Goal: Task Accomplishment & Management: Manage account settings

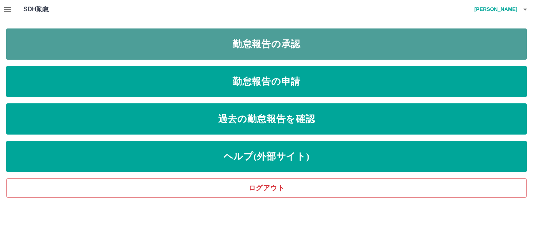
click at [257, 43] on link "勤怠報告の承認" at bounding box center [266, 44] width 521 height 31
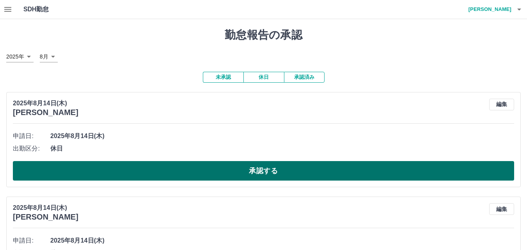
click at [251, 174] on button "承認する" at bounding box center [264, 171] width 502 height 20
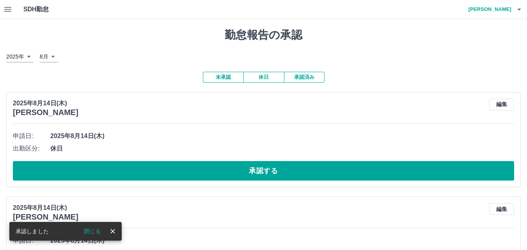
click at [251, 174] on button "承認する" at bounding box center [264, 171] width 502 height 20
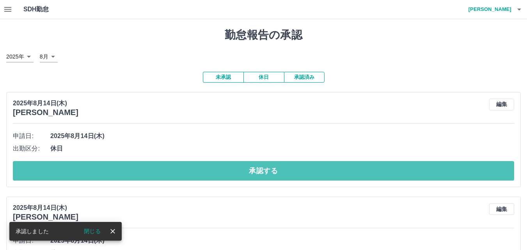
click at [251, 174] on button "承認する" at bounding box center [264, 171] width 502 height 20
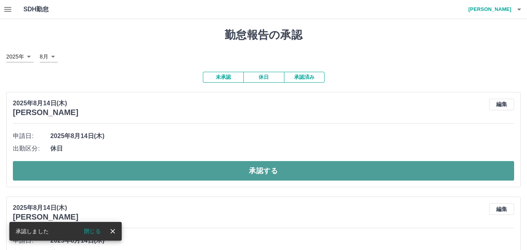
click at [265, 171] on button "承認する" at bounding box center [264, 171] width 502 height 20
click at [264, 173] on button "承認する" at bounding box center [264, 171] width 502 height 20
click at [266, 166] on button "承認する" at bounding box center [264, 171] width 502 height 20
click at [269, 168] on button "承認する" at bounding box center [264, 171] width 502 height 20
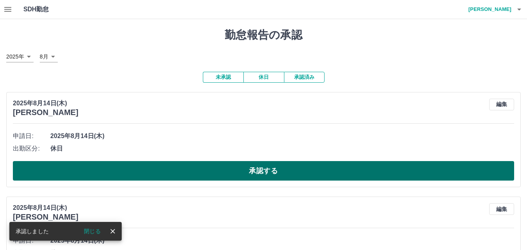
click at [272, 171] on button "承認する" at bounding box center [264, 171] width 502 height 20
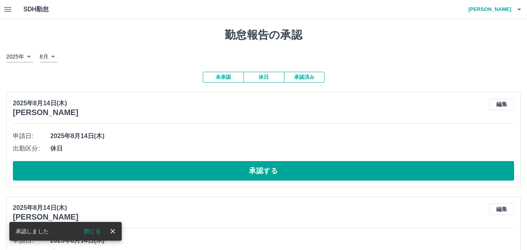
click at [272, 172] on button "承認する" at bounding box center [264, 171] width 502 height 20
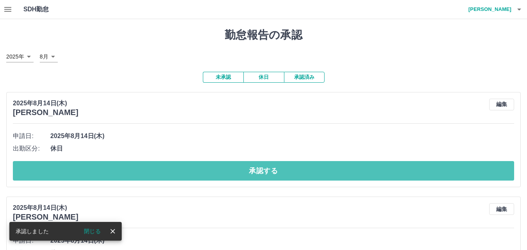
click at [273, 172] on button "承認する" at bounding box center [264, 171] width 502 height 20
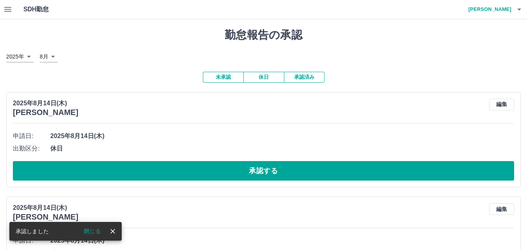
click at [273, 172] on button "承認する" at bounding box center [264, 171] width 502 height 20
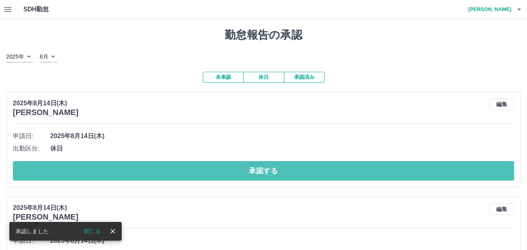
click at [272, 172] on button "承認する" at bounding box center [264, 171] width 502 height 20
click at [273, 172] on button "承認する" at bounding box center [264, 171] width 502 height 20
click at [275, 171] on button "承認する" at bounding box center [264, 171] width 502 height 20
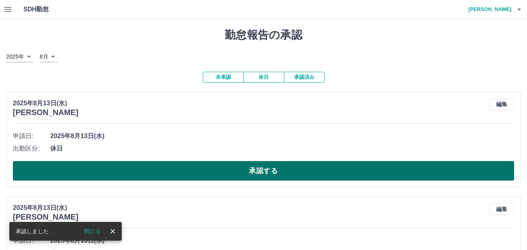
click at [275, 171] on button "承認する" at bounding box center [264, 171] width 502 height 20
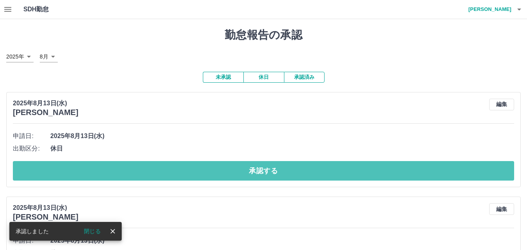
click at [274, 171] on button "承認する" at bounding box center [264, 171] width 502 height 20
click at [273, 172] on button "承認する" at bounding box center [264, 171] width 502 height 20
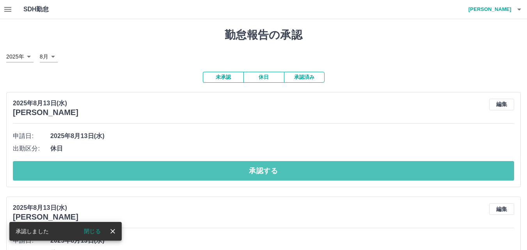
click at [273, 173] on button "承認する" at bounding box center [264, 171] width 502 height 20
click at [272, 173] on button "承認する" at bounding box center [264, 171] width 502 height 20
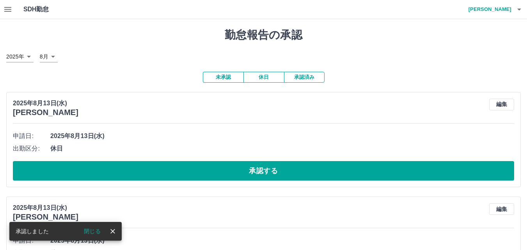
click at [271, 175] on button "承認する" at bounding box center [264, 171] width 502 height 20
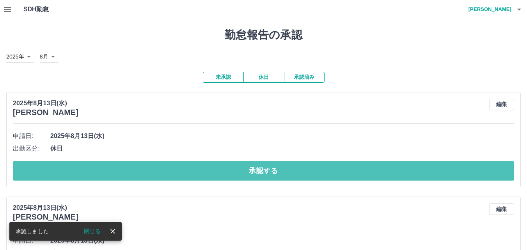
click at [271, 175] on button "承認する" at bounding box center [264, 171] width 502 height 20
click at [283, 174] on button "承認する" at bounding box center [264, 171] width 502 height 20
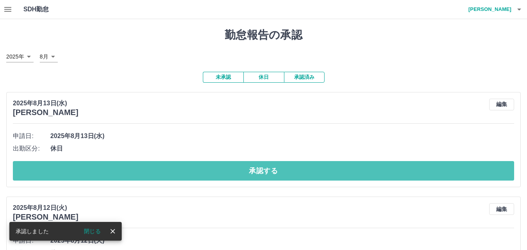
click at [283, 174] on button "承認する" at bounding box center [264, 171] width 502 height 20
click at [286, 177] on button "承認する" at bounding box center [264, 171] width 502 height 20
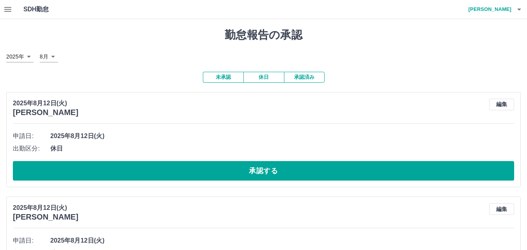
click at [246, 156] on div "申請日: 2025年8月12日(火) 出勤区分: 休日 承認する" at bounding box center [264, 155] width 502 height 51
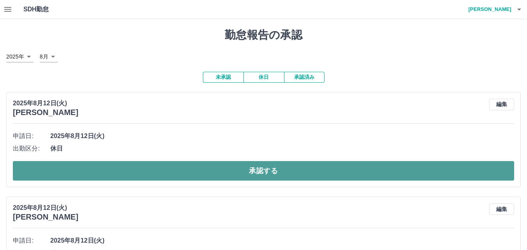
click at [254, 169] on button "承認する" at bounding box center [264, 171] width 502 height 20
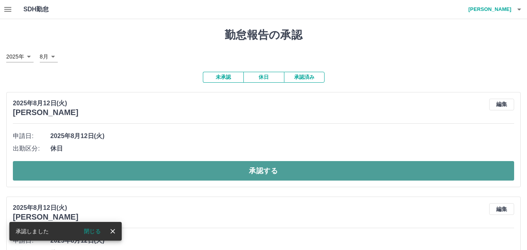
click at [255, 169] on button "承認する" at bounding box center [264, 171] width 502 height 20
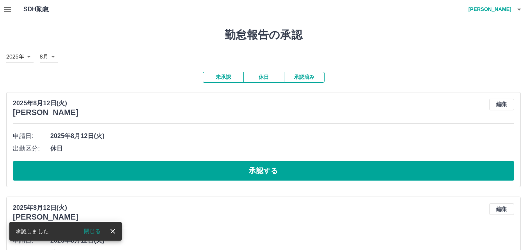
click at [255, 169] on button "承認する" at bounding box center [264, 171] width 502 height 20
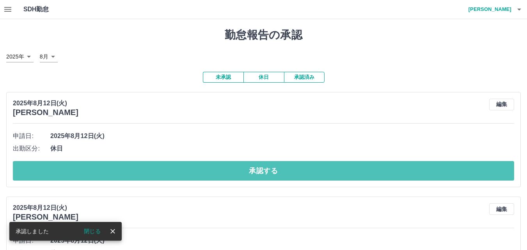
click at [255, 169] on button "承認する" at bounding box center [264, 171] width 502 height 20
click at [251, 175] on button "承認する" at bounding box center [264, 171] width 502 height 20
click at [250, 176] on button "承認する" at bounding box center [264, 171] width 502 height 20
click at [246, 177] on button "承認する" at bounding box center [264, 171] width 502 height 20
click at [249, 176] on button "承認する" at bounding box center [264, 171] width 502 height 20
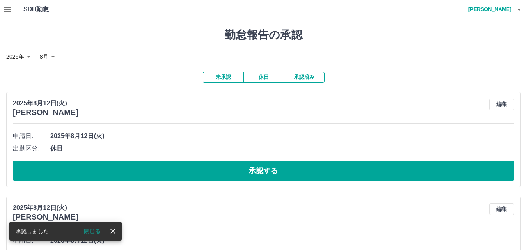
click at [249, 176] on button "承認する" at bounding box center [264, 171] width 502 height 20
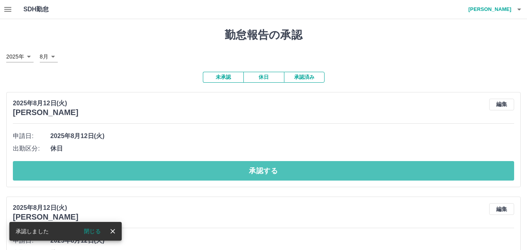
click at [251, 175] on button "承認する" at bounding box center [264, 171] width 502 height 20
click at [253, 169] on button "承認する" at bounding box center [264, 171] width 502 height 20
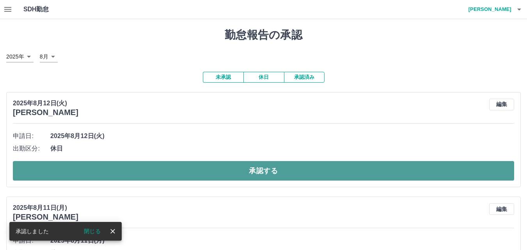
click at [251, 174] on button "承認する" at bounding box center [264, 171] width 502 height 20
click at [249, 175] on button "承認する" at bounding box center [264, 171] width 502 height 20
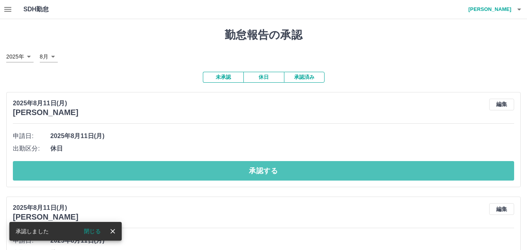
click at [249, 175] on button "承認する" at bounding box center [264, 171] width 502 height 20
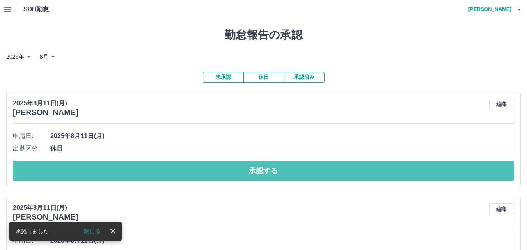
click at [252, 169] on button "承認する" at bounding box center [264, 171] width 502 height 20
click at [250, 168] on button "承認する" at bounding box center [264, 171] width 502 height 20
click at [249, 170] on button "承認する" at bounding box center [264, 171] width 502 height 20
click at [251, 170] on button "承認する" at bounding box center [264, 171] width 502 height 20
click at [255, 168] on button "承認する" at bounding box center [264, 171] width 502 height 20
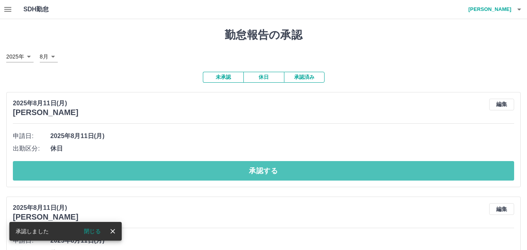
click at [255, 168] on button "承認する" at bounding box center [264, 171] width 502 height 20
click at [252, 172] on button "承認する" at bounding box center [264, 171] width 502 height 20
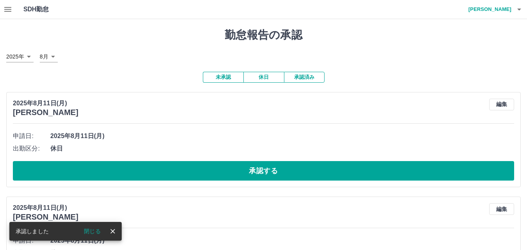
click at [253, 172] on button "承認する" at bounding box center [264, 171] width 502 height 20
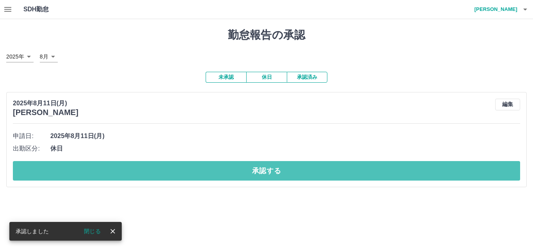
click at [255, 171] on button "承認する" at bounding box center [267, 171] width 508 height 20
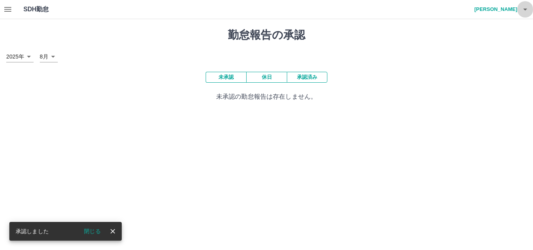
click at [527, 6] on icon "button" at bounding box center [525, 9] width 9 height 9
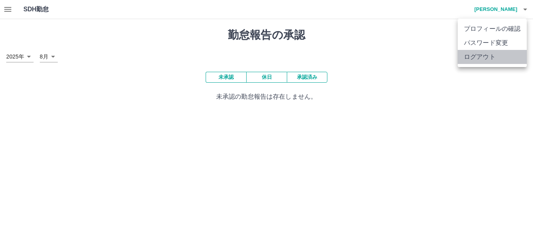
click at [503, 59] on li "ログアウト" at bounding box center [492, 57] width 69 height 14
